Goal: Task Accomplishment & Management: Manage account settings

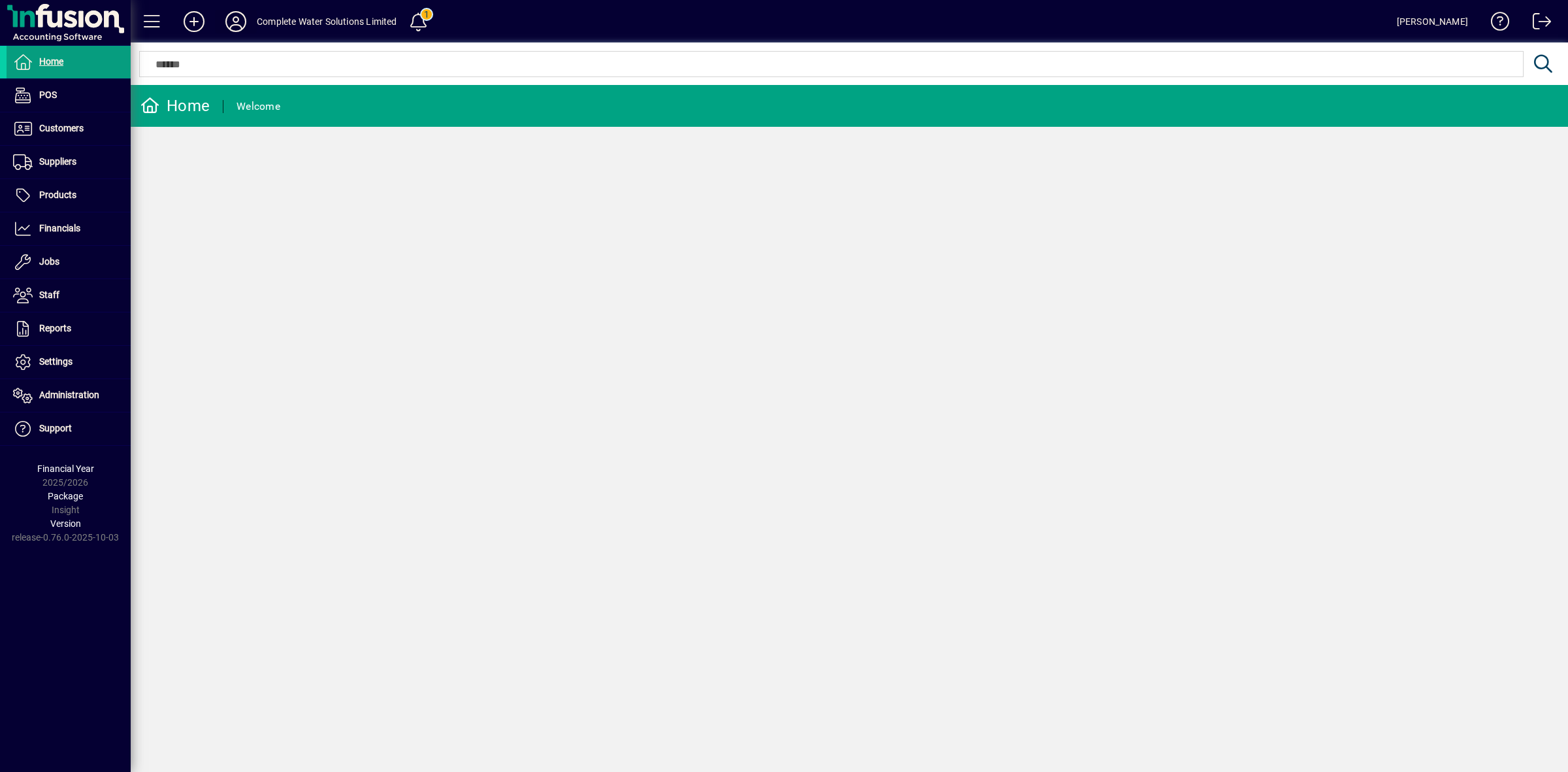
click at [239, 18] on icon at bounding box center [236, 21] width 26 height 21
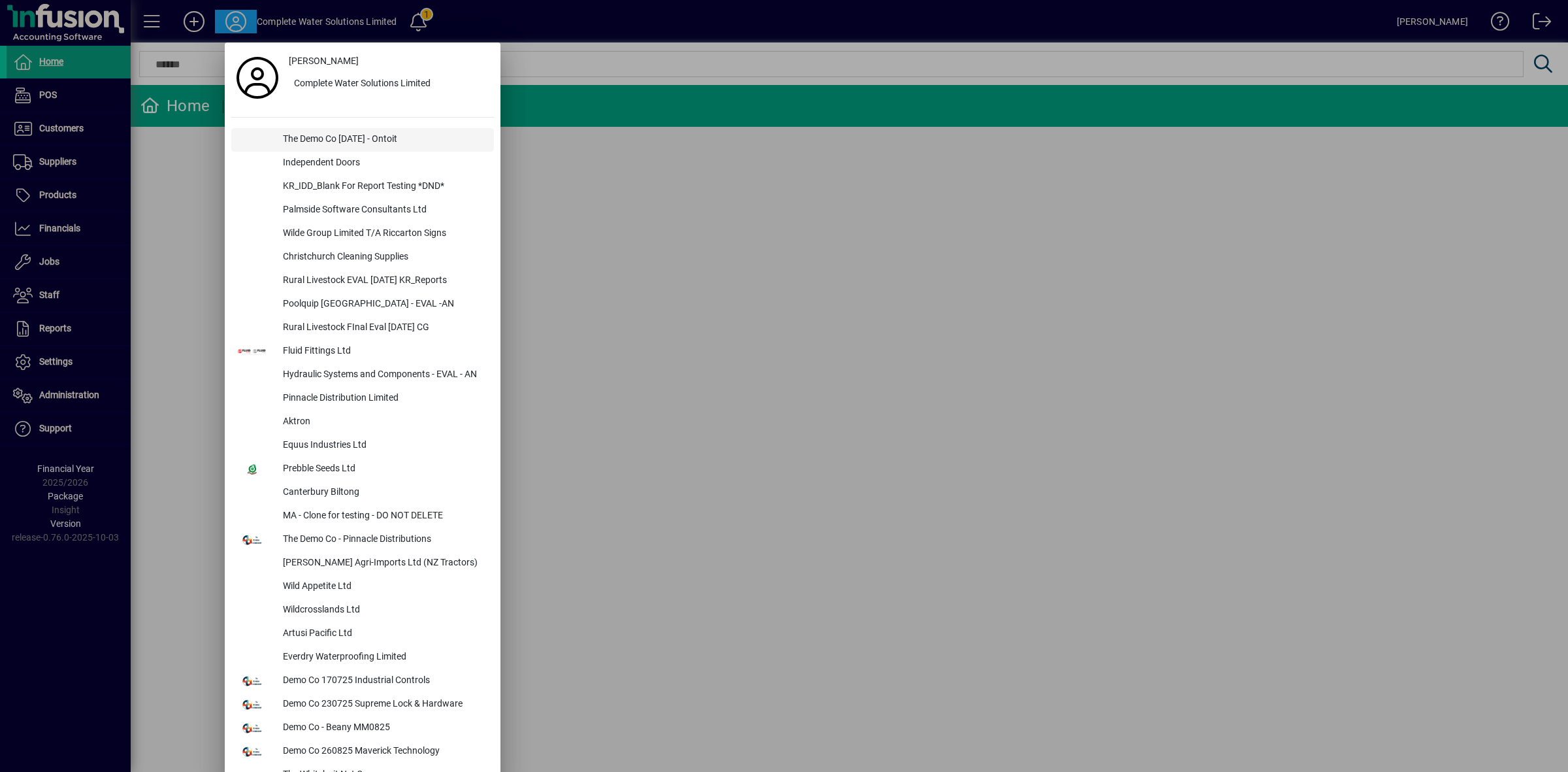
click at [314, 138] on div "The Demo Co Oct 2024 - Ontoit" at bounding box center [383, 140] width 222 height 24
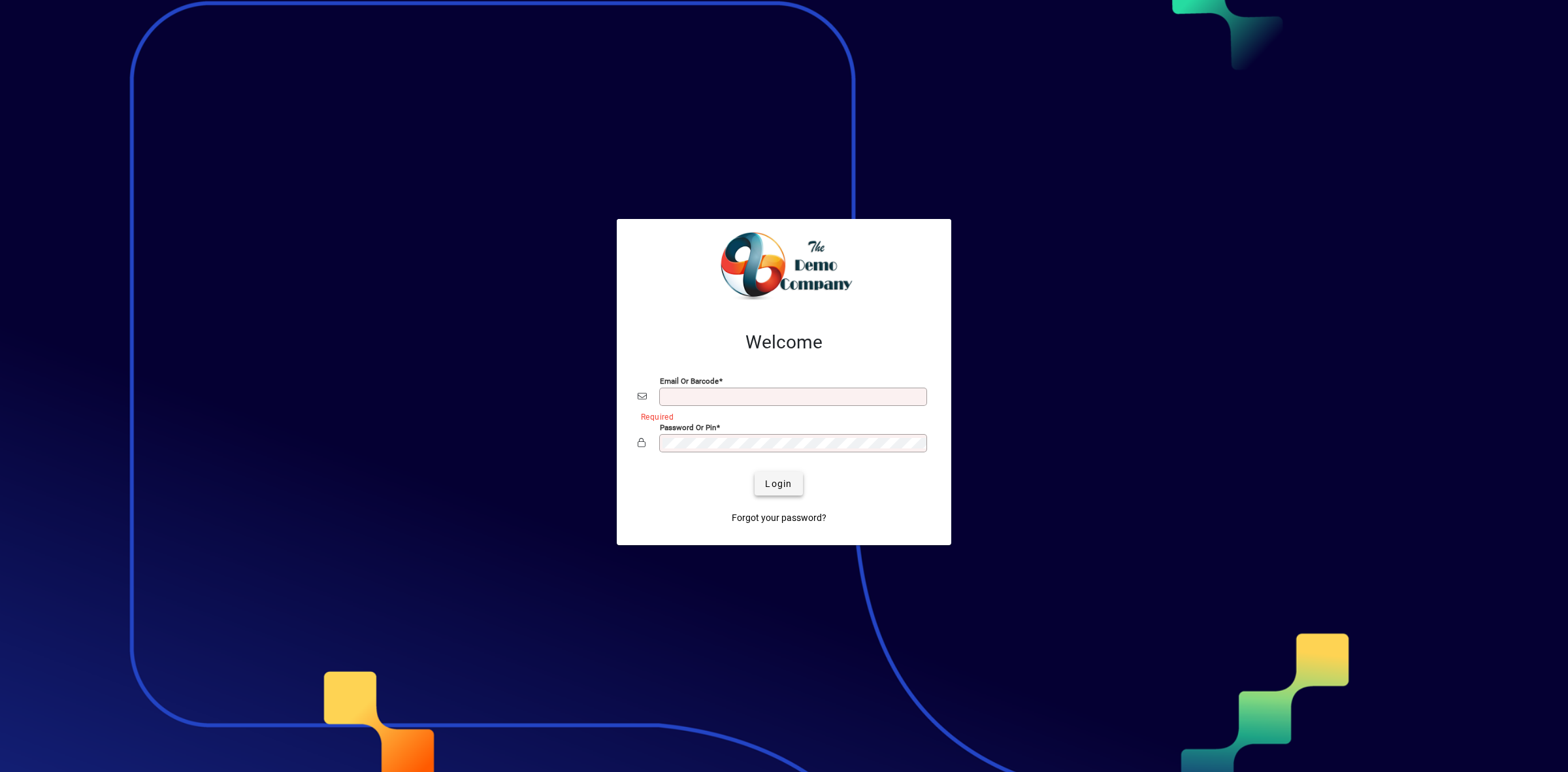
type input "**********"
click at [786, 479] on span "Login" at bounding box center [778, 484] width 27 height 14
